Goal: Task Accomplishment & Management: Manage account settings

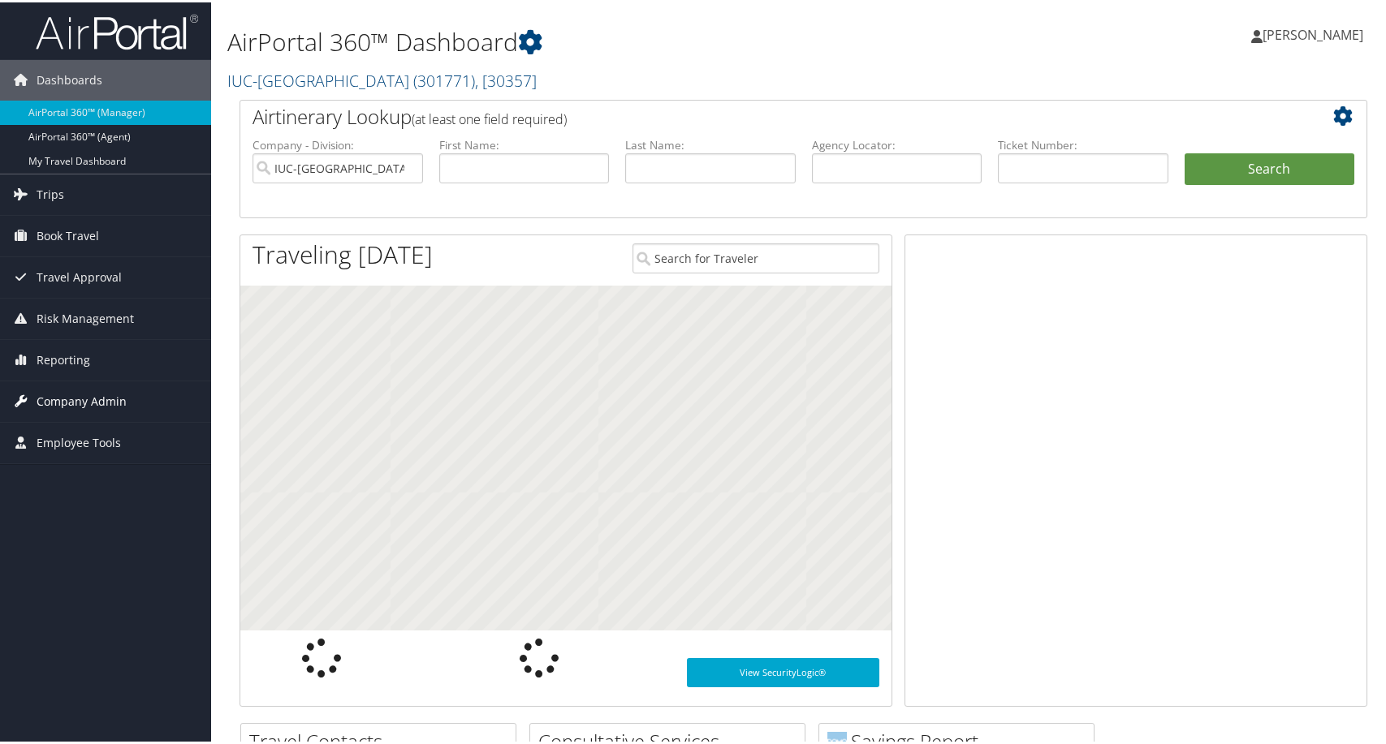
click at [76, 401] on span "Company Admin" at bounding box center [82, 399] width 90 height 41
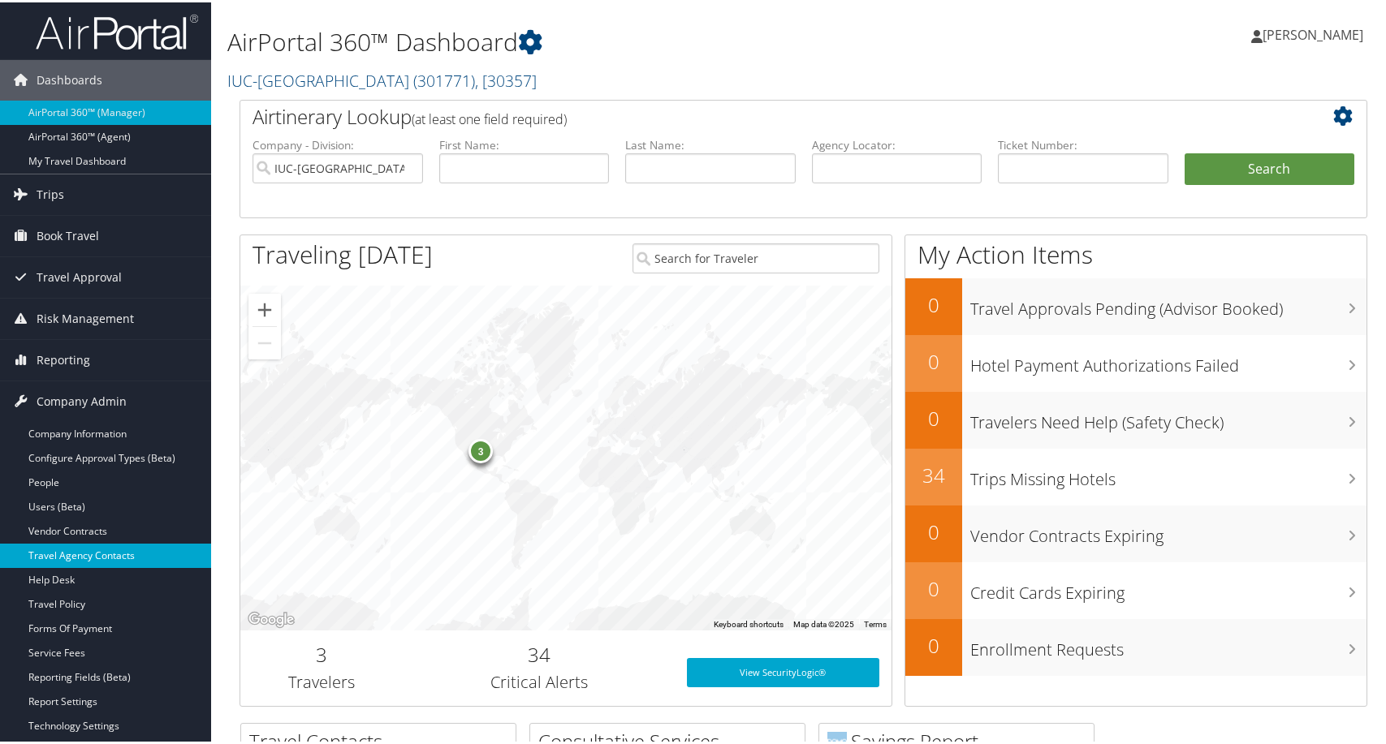
click at [93, 551] on link "Travel Agency Contacts" at bounding box center [105, 553] width 211 height 24
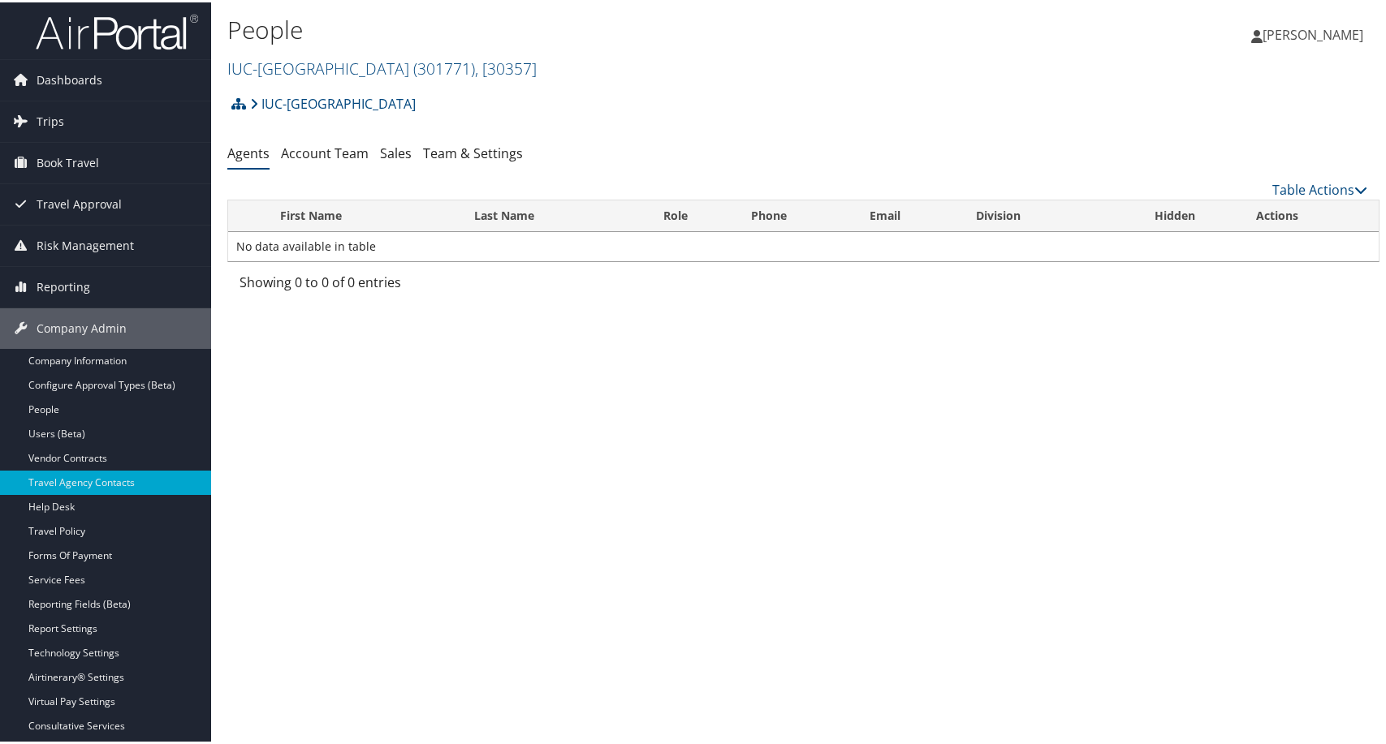
click at [695, 79] on h2 "IUC-[GEOGRAPHIC_DATA] ( 301771 ) , [ 30357 ]" at bounding box center [611, 65] width 768 height 28
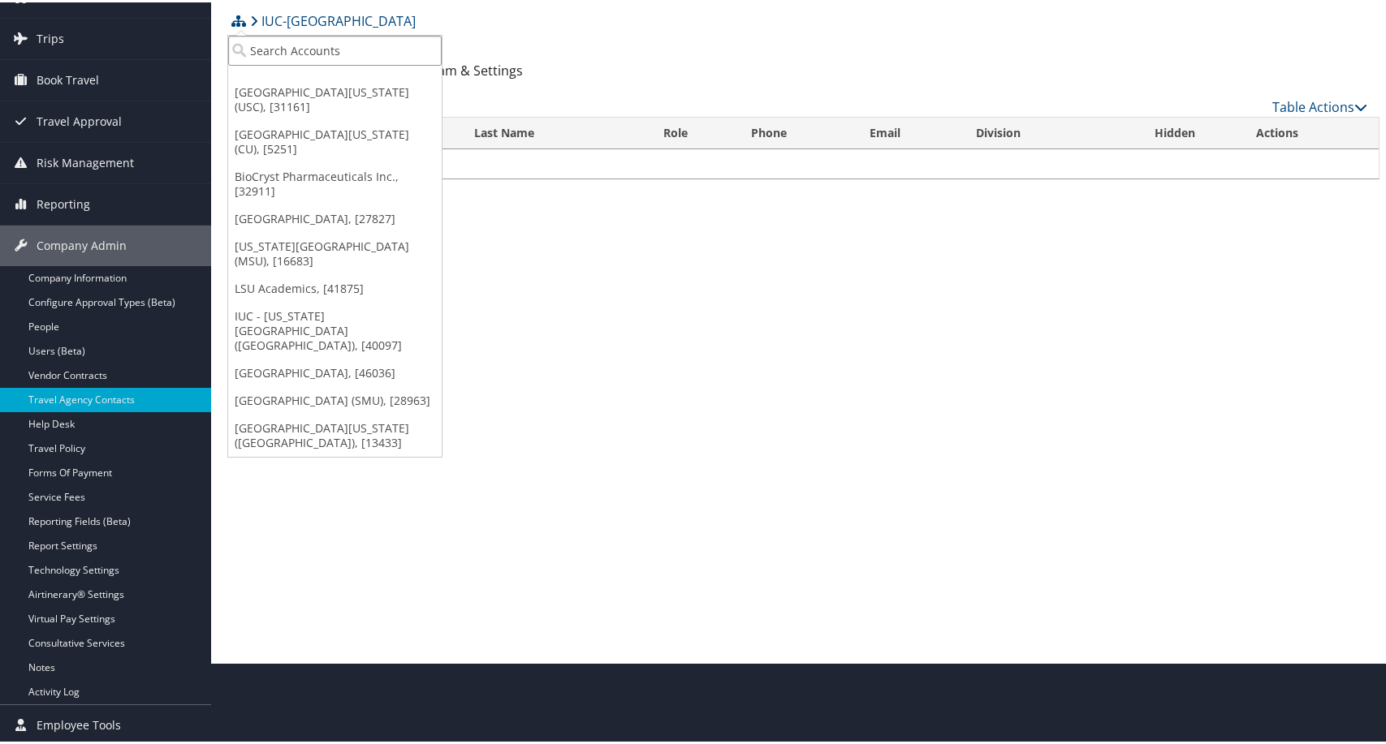
click at [306, 33] on input "search" at bounding box center [335, 48] width 214 height 30
type input "caltech"
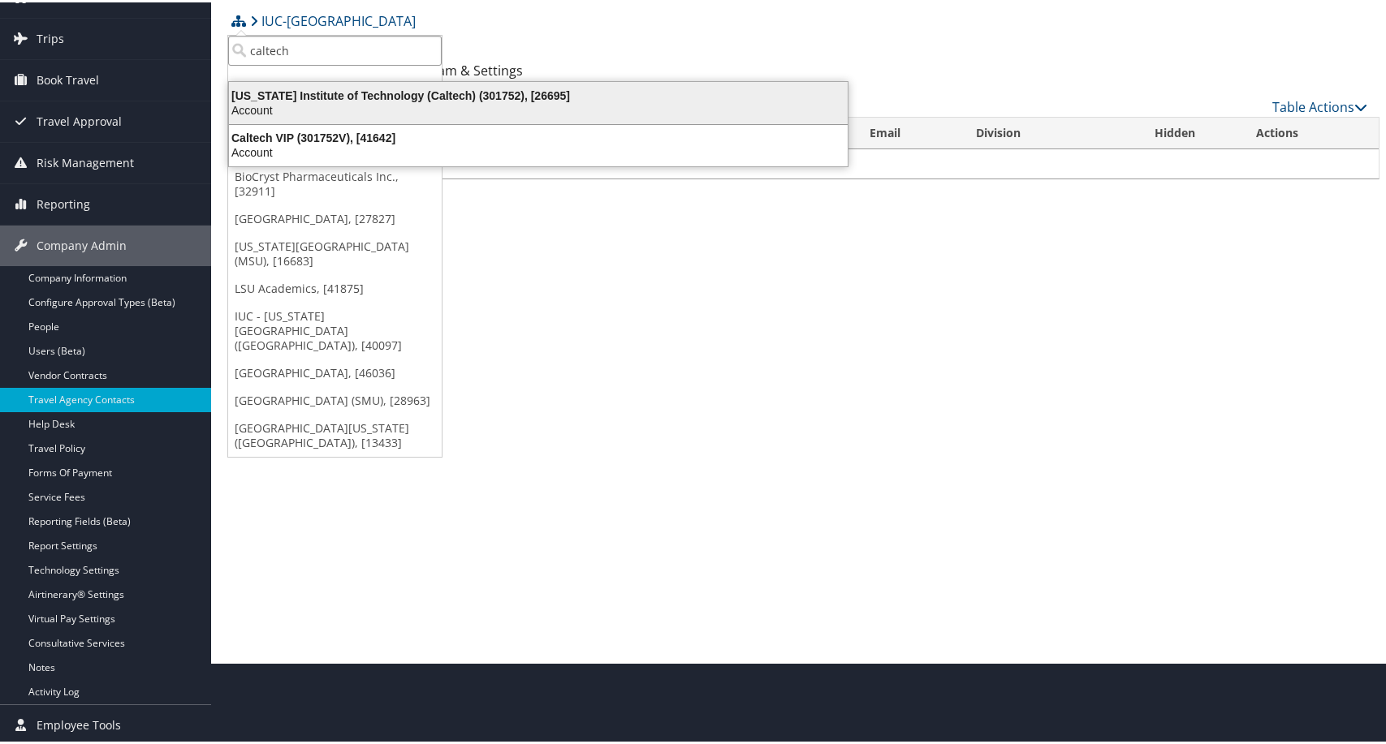
click at [312, 101] on div "Account" at bounding box center [538, 108] width 638 height 15
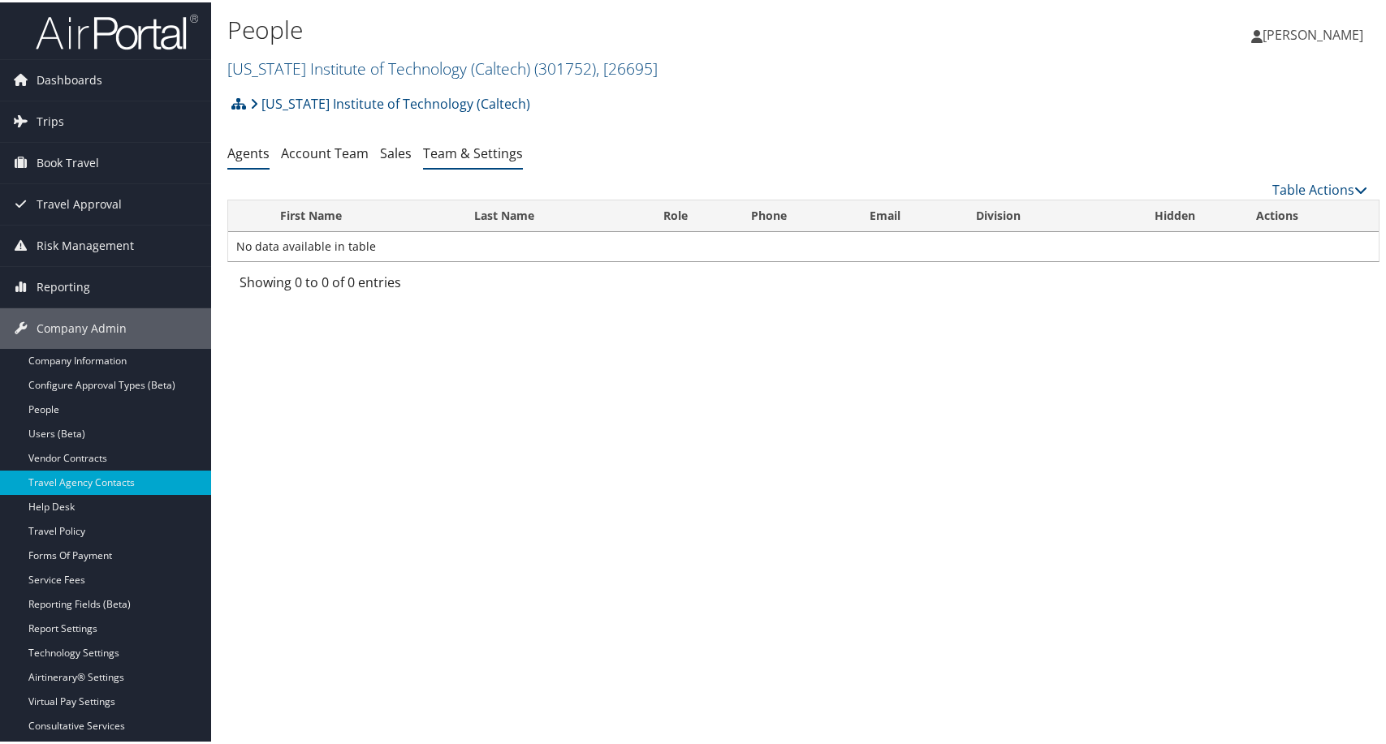
click at [523, 160] on link "Team & Settings" at bounding box center [473, 151] width 100 height 18
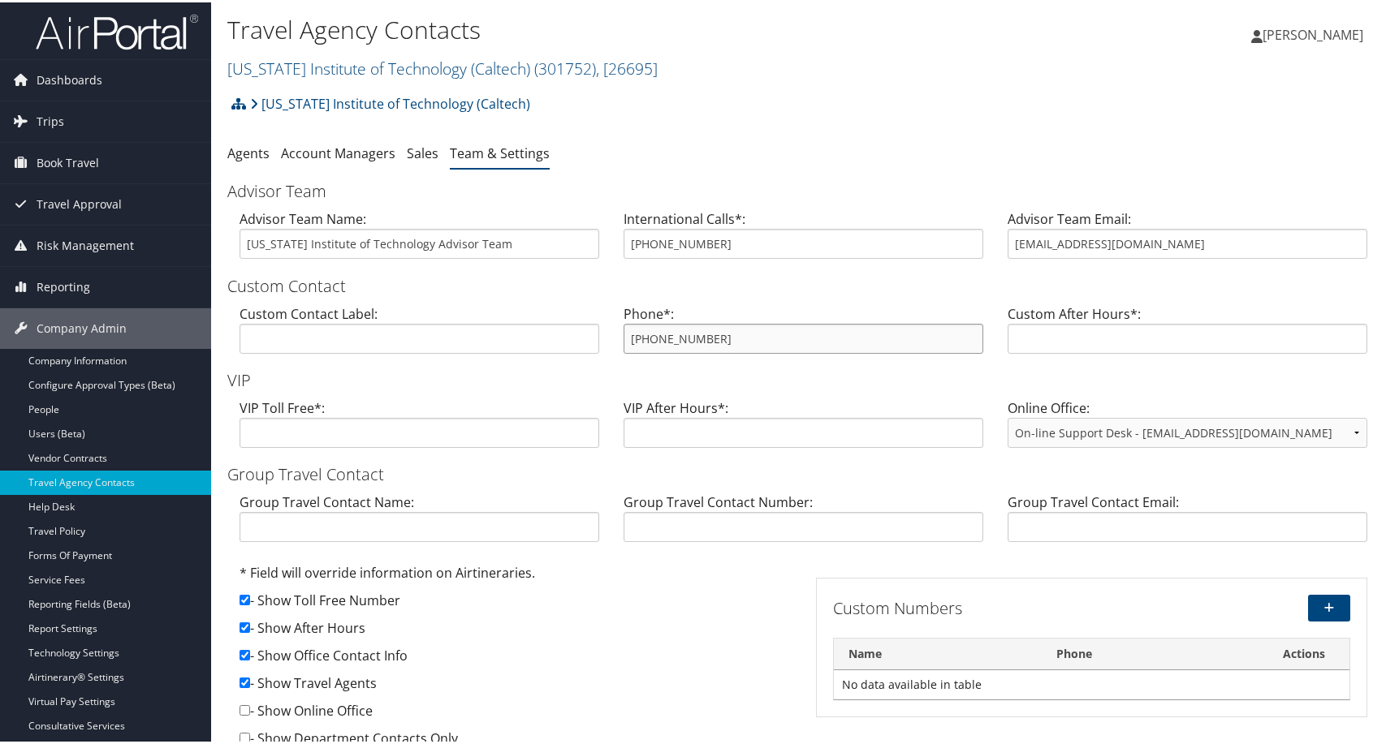
click at [760, 352] on input "[PHONE_NUMBER]" at bounding box center [803, 336] width 360 height 30
drag, startPoint x: 803, startPoint y: 451, endPoint x: 594, endPoint y: 464, distance: 209.1
click at [594, 365] on div "Custom Contact Label: Phone*: 800-378-7221 Custom After Hours*:" at bounding box center [803, 333] width 1152 height 63
click at [1235, 257] on input "[EMAIL_ADDRESS][DOMAIN_NAME]" at bounding box center [1187, 241] width 360 height 30
drag, startPoint x: 1195, startPoint y: 323, endPoint x: 1017, endPoint y: 339, distance: 178.5
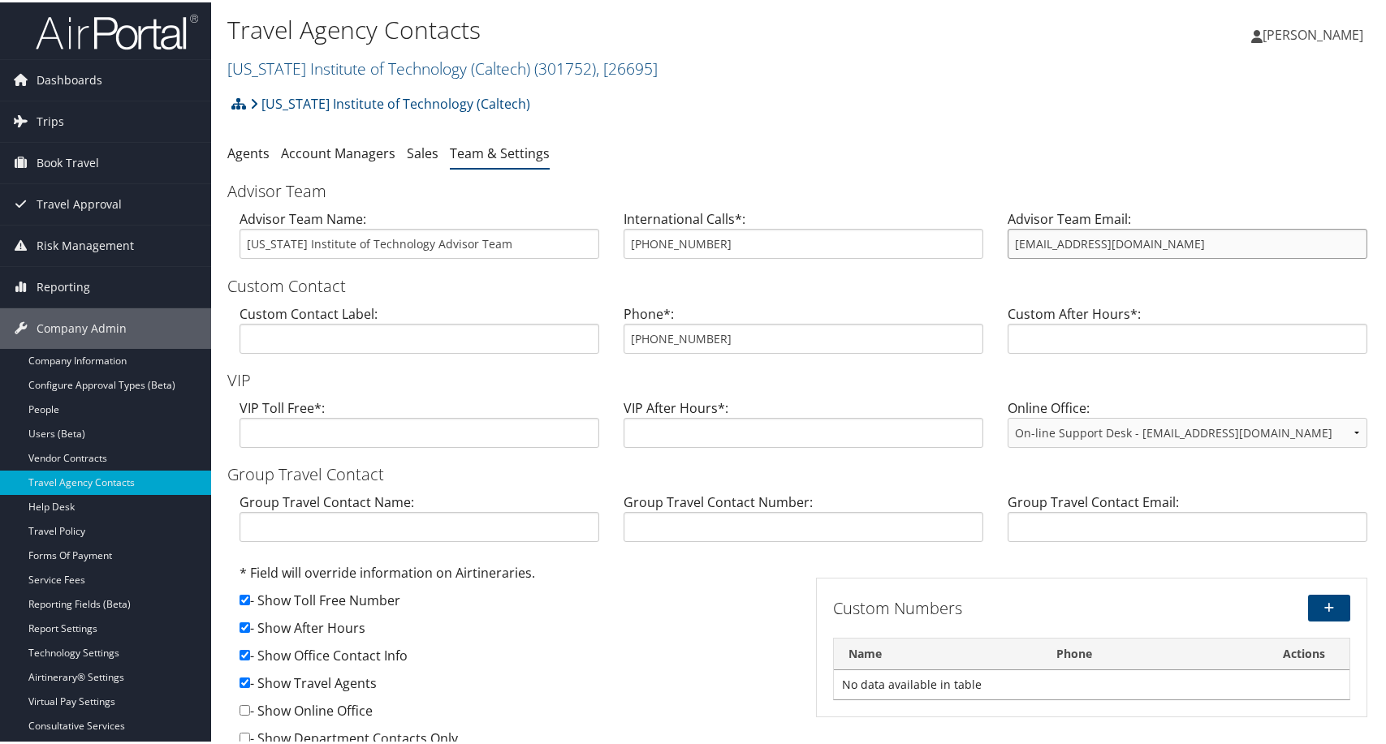
click at [1017, 257] on input "[EMAIL_ADDRESS][DOMAIN_NAME]" at bounding box center [1187, 241] width 360 height 30
click at [658, 77] on span ", [ 26695 ]" at bounding box center [627, 66] width 62 height 22
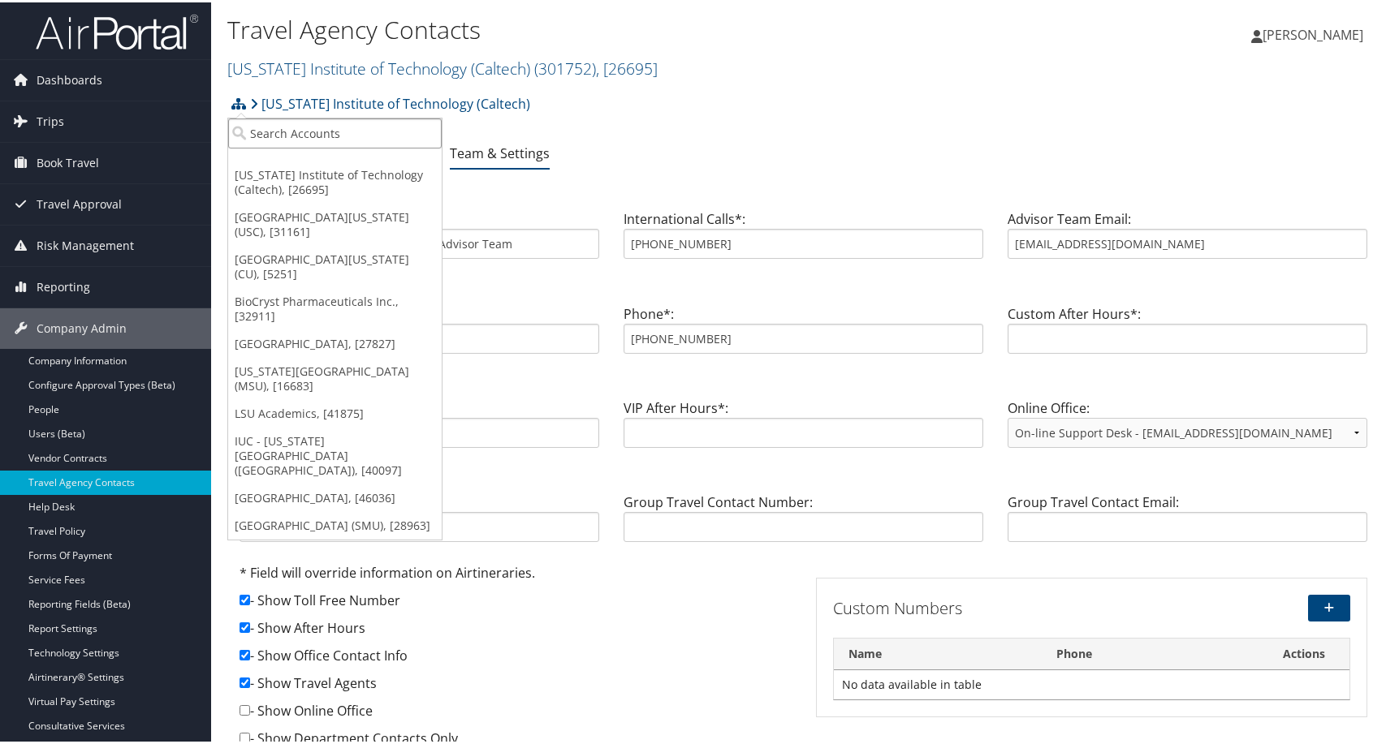
click at [310, 142] on input "search" at bounding box center [335, 131] width 214 height 30
type input "boston"
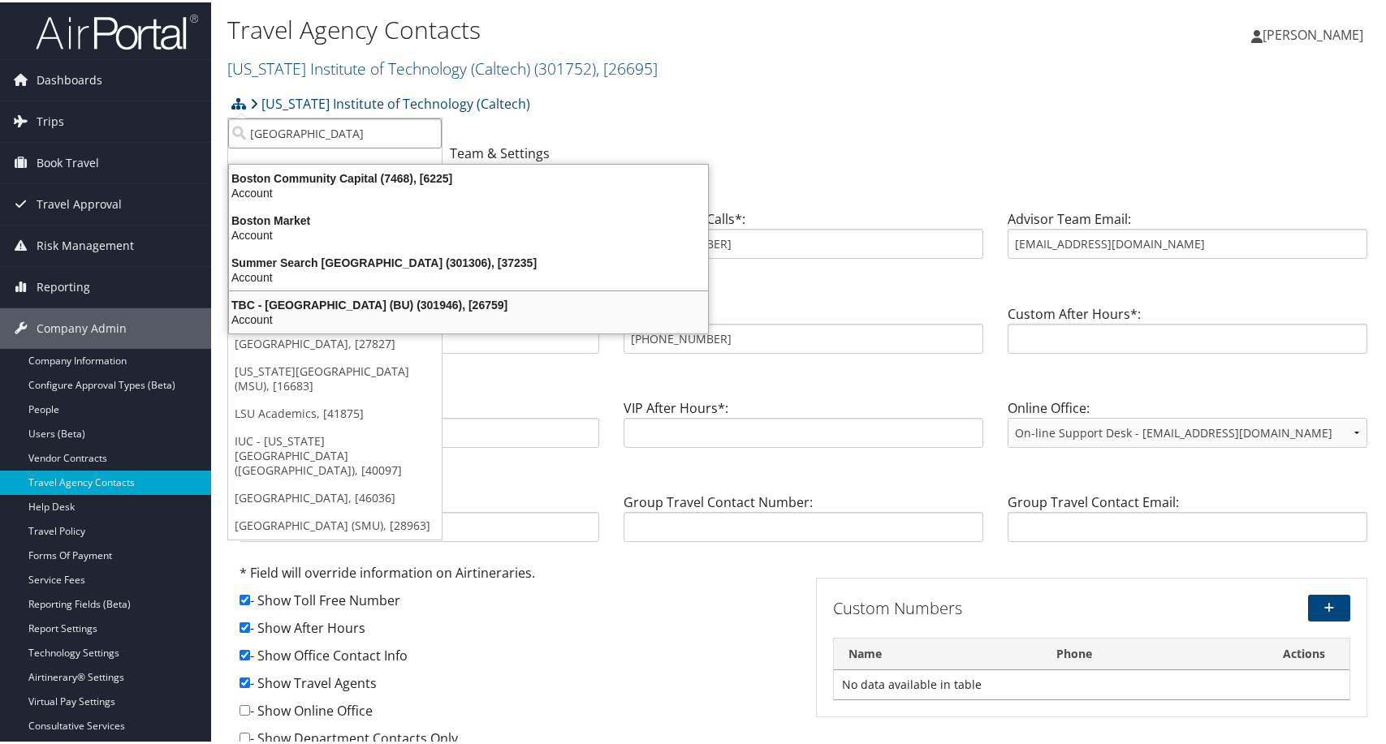
click at [380, 310] on div "TBC - Boston University (BU) (301946), [26759]" at bounding box center [468, 302] width 498 height 15
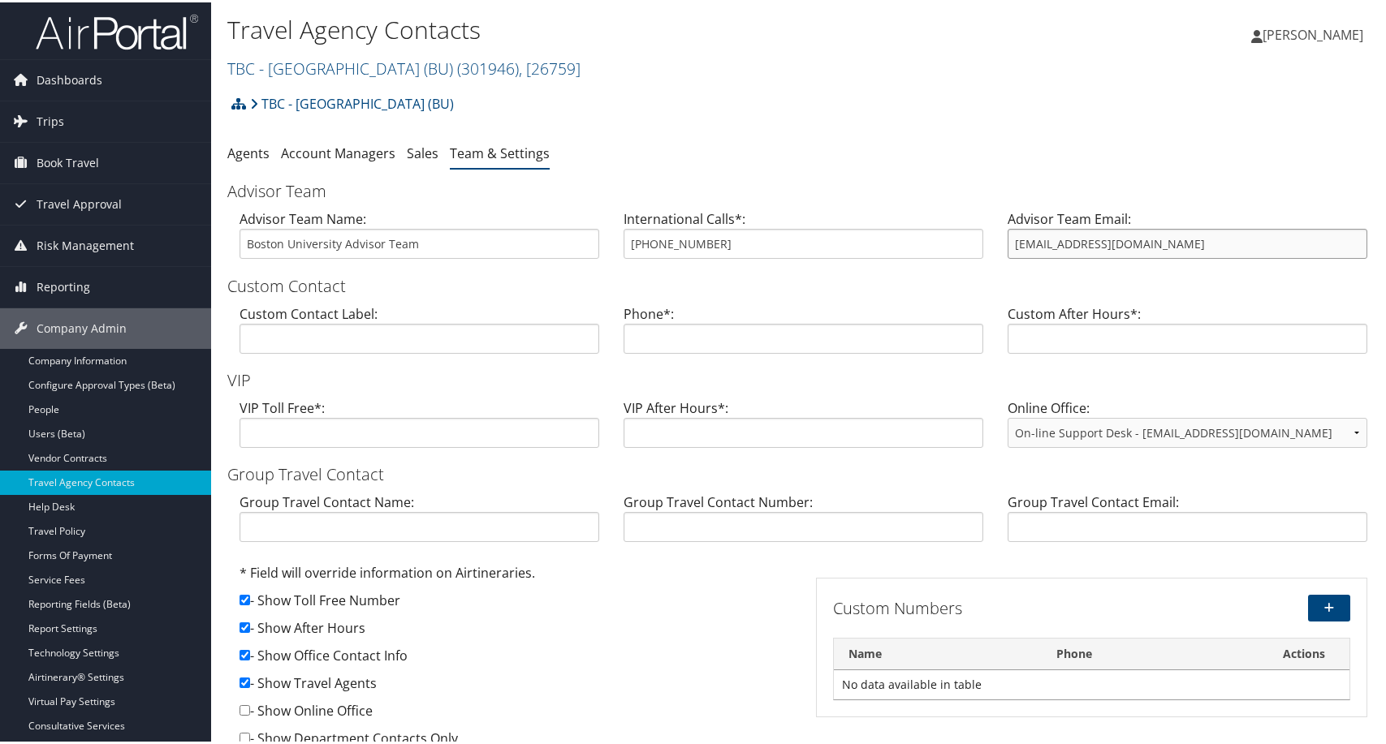
drag, startPoint x: 1257, startPoint y: 308, endPoint x: 972, endPoint y: 332, distance: 286.0
click at [972, 270] on div "Advisor Team Name: Boston University Advisor Team International Calls*: 617-353…" at bounding box center [803, 238] width 1152 height 63
click at [1005, 129] on div "TBC - Boston University (BU) Account Structure TBC - Boston University (BU) (30…" at bounding box center [803, 107] width 1152 height 44
click at [580, 77] on span ", [ 26759 ]" at bounding box center [550, 66] width 62 height 22
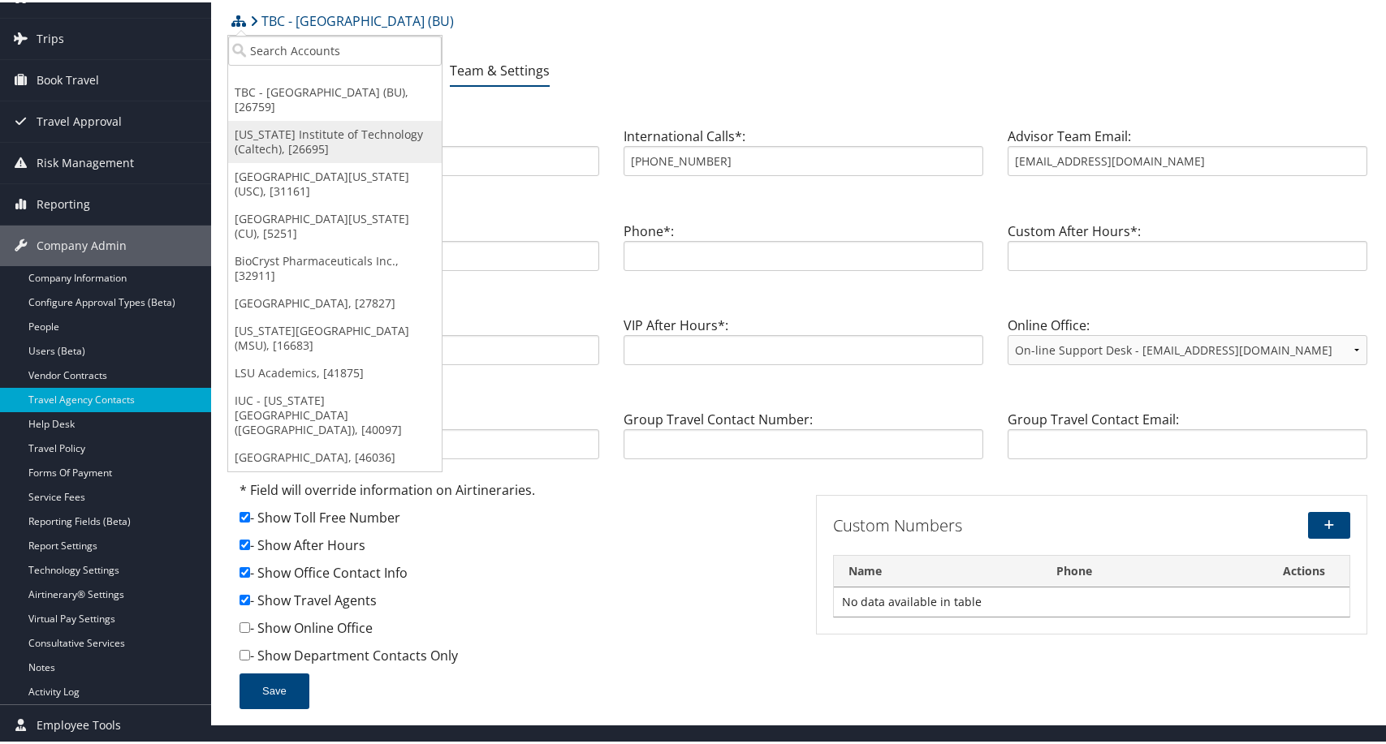
click at [290, 161] on link "[US_STATE] Institute of Technology (Caltech), [26695]" at bounding box center [335, 140] width 214 height 42
